Goal: Information Seeking & Learning: Learn about a topic

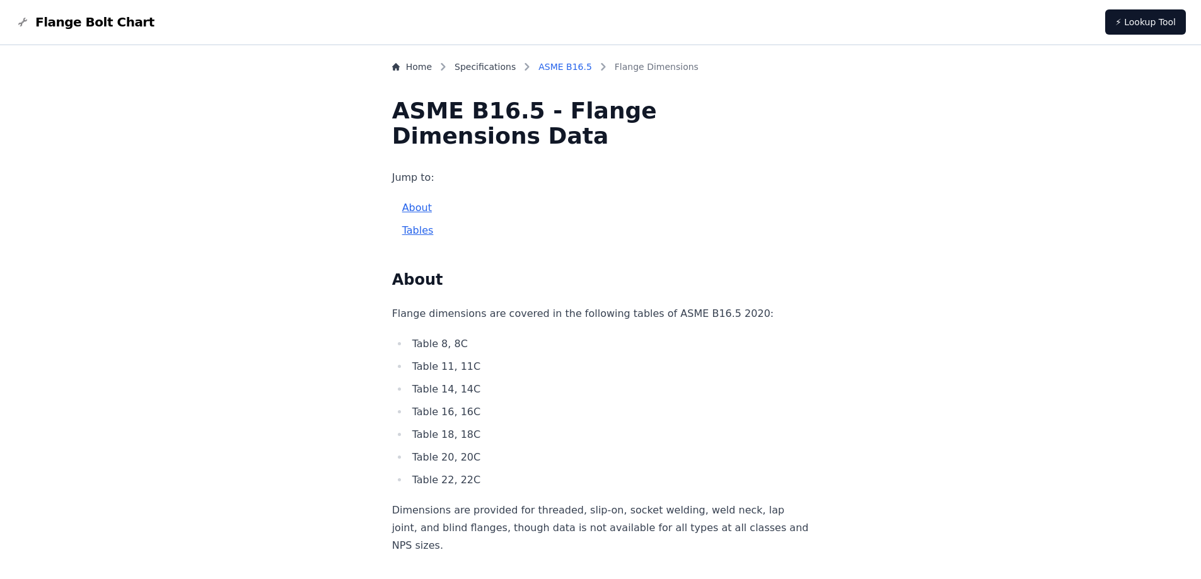
click at [582, 65] on link "ASME B16.5" at bounding box center [565, 67] width 54 height 13
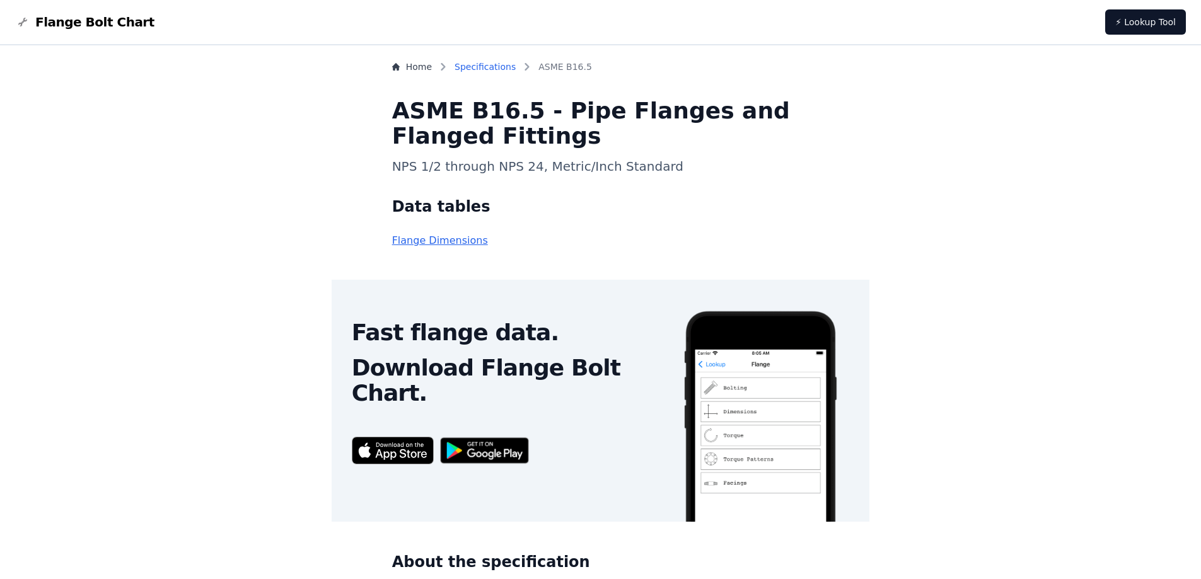
click at [516, 66] on link "Specifications" at bounding box center [485, 67] width 61 height 13
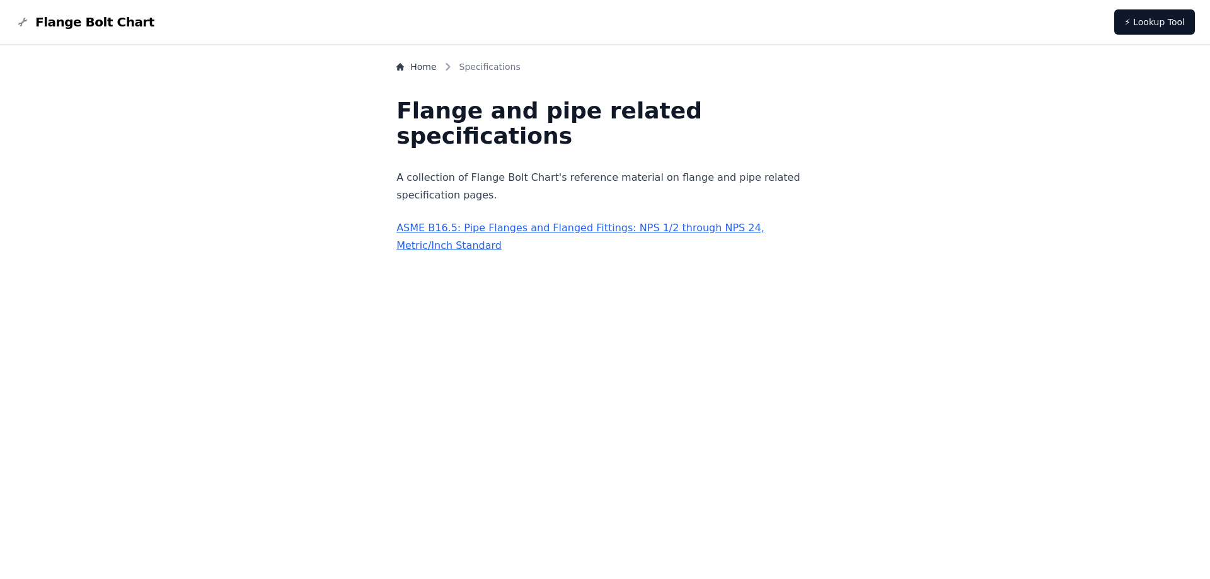
click at [556, 228] on link "ASME B16.5: Pipe Flanges and Flanged Fittings: NPS 1/2 through NPS 24, Metric/I…" at bounding box center [581, 237] width 368 height 30
